Goal: Task Accomplishment & Management: Complete application form

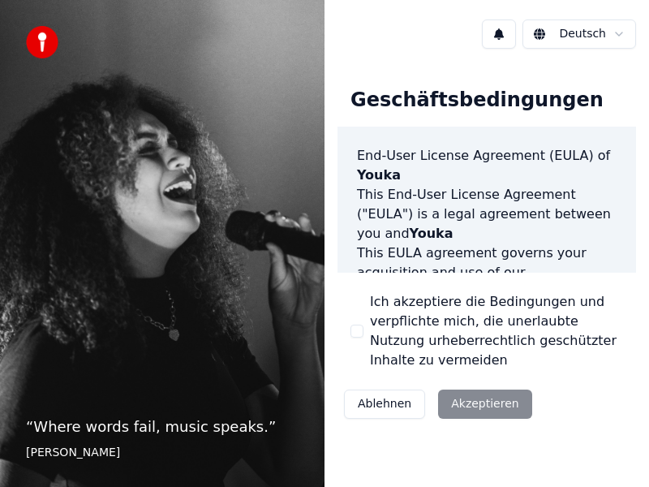
click at [487, 407] on div "Ablehnen Akzeptieren" at bounding box center [438, 404] width 201 height 42
click at [368, 329] on div "Ich akzeptiere die Bedingungen und verpflichte mich, die unerlaubte Nutzung urh…" at bounding box center [487, 331] width 273 height 78
click at [360, 330] on button "Ich akzeptiere die Bedingungen und verpflichte mich, die unerlaubte Nutzung urh…" at bounding box center [357, 331] width 13 height 13
click at [463, 411] on button "Akzeptieren" at bounding box center [484, 404] width 93 height 29
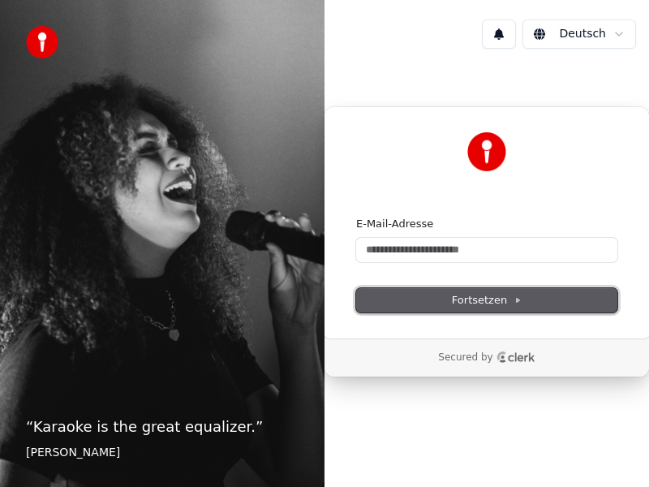
click at [522, 297] on button "Fortsetzen" at bounding box center [486, 300] width 261 height 24
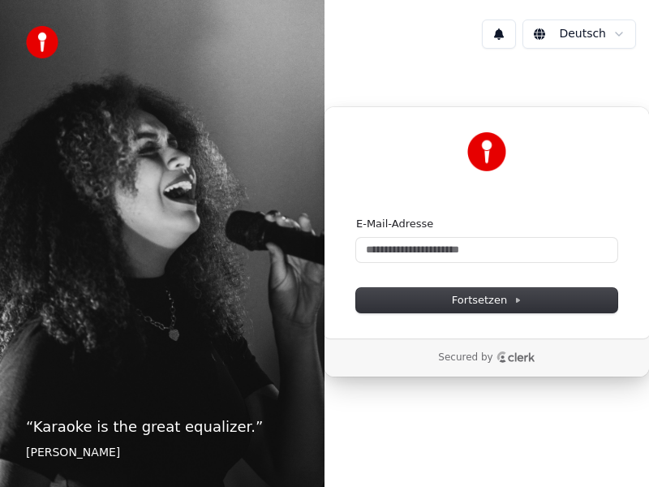
click at [530, 126] on div "Weiter mit Google oder E-Mail-Adresse Fortsetzen" at bounding box center [487, 222] width 326 height 232
click at [524, 362] on icon "Clerk logo" at bounding box center [516, 356] width 39 height 11
click at [493, 161] on img at bounding box center [486, 151] width 39 height 39
click at [507, 36] on button at bounding box center [499, 33] width 34 height 29
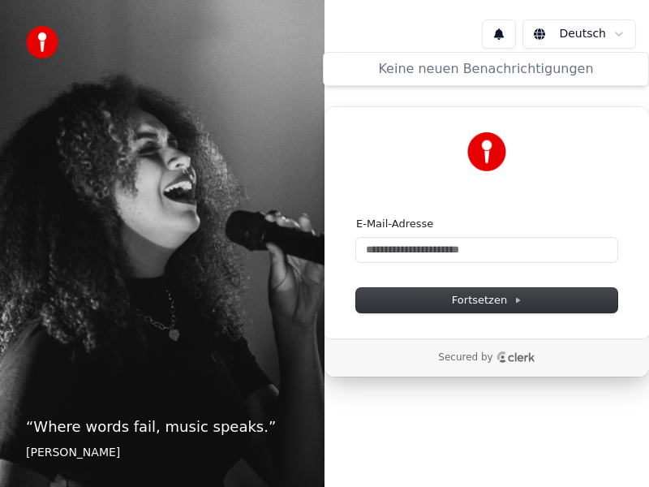
click at [515, 55] on div "Keine neuen Benachrichtigungen" at bounding box center [486, 69] width 326 height 34
